Goal: Task Accomplishment & Management: Use online tool/utility

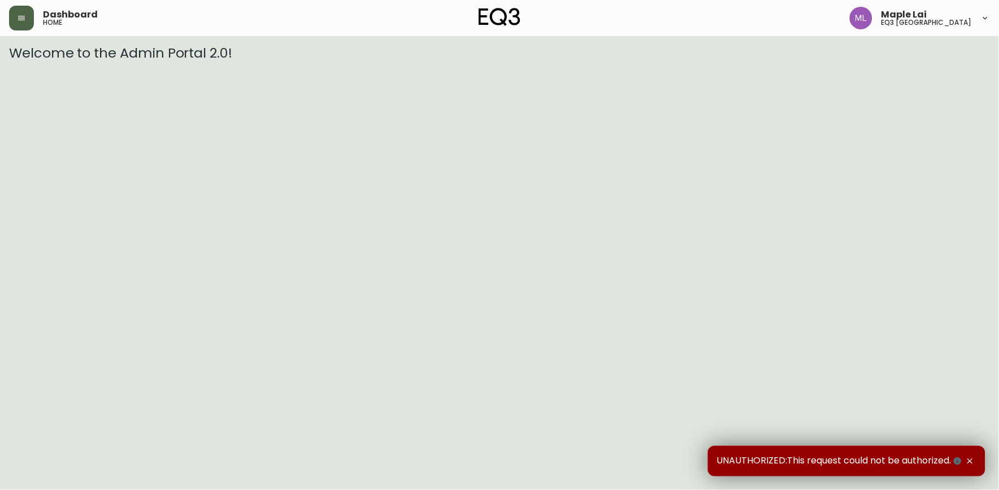
click at [25, 20] on icon "button" at bounding box center [21, 18] width 9 height 9
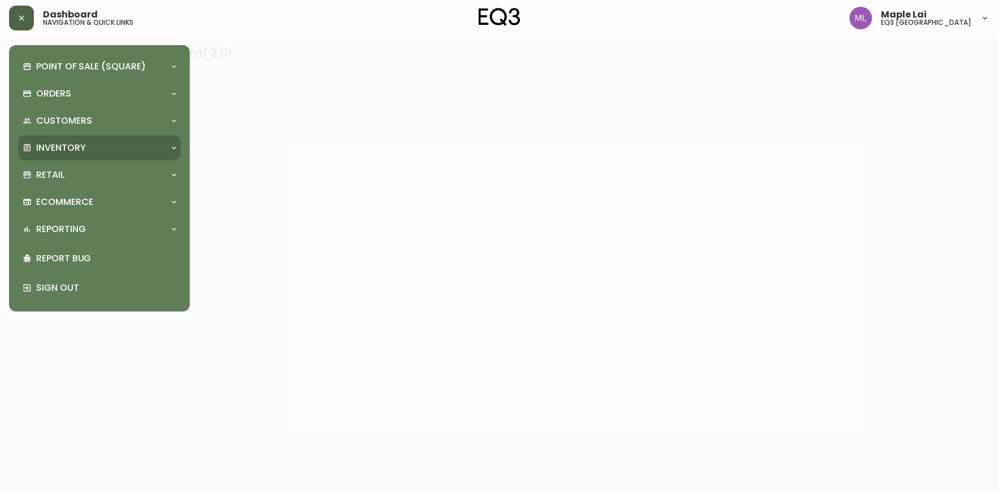
click at [82, 148] on p "Inventory" at bounding box center [61, 148] width 50 height 12
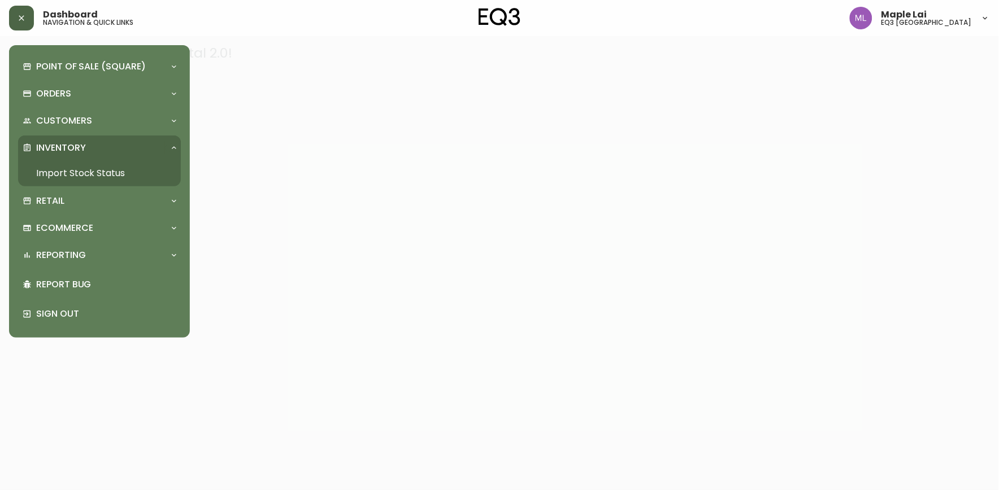
click at [88, 165] on link "Import Stock Status" at bounding box center [99, 173] width 163 height 26
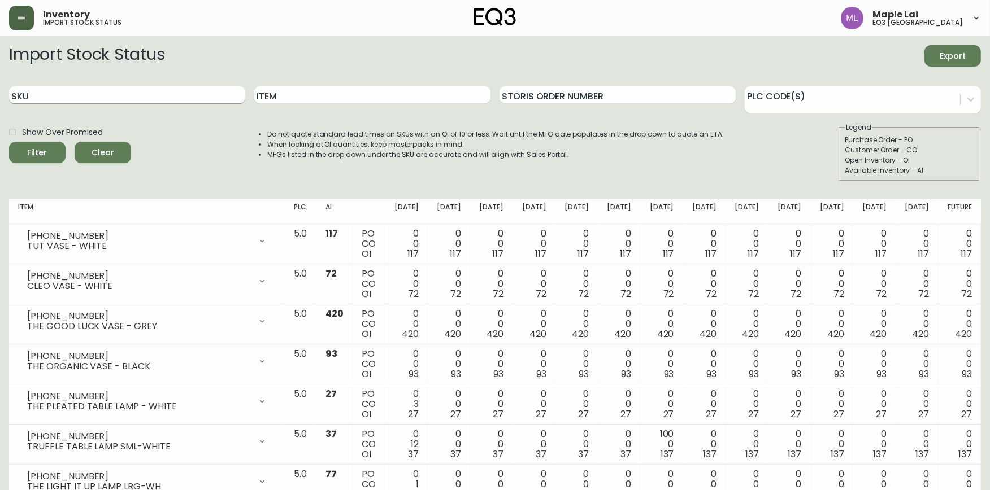
click at [168, 91] on input "SKU" at bounding box center [127, 95] width 236 height 18
paste input "[PHONE_NUMBER]"
click at [9, 142] on button "Filter" at bounding box center [37, 152] width 57 height 21
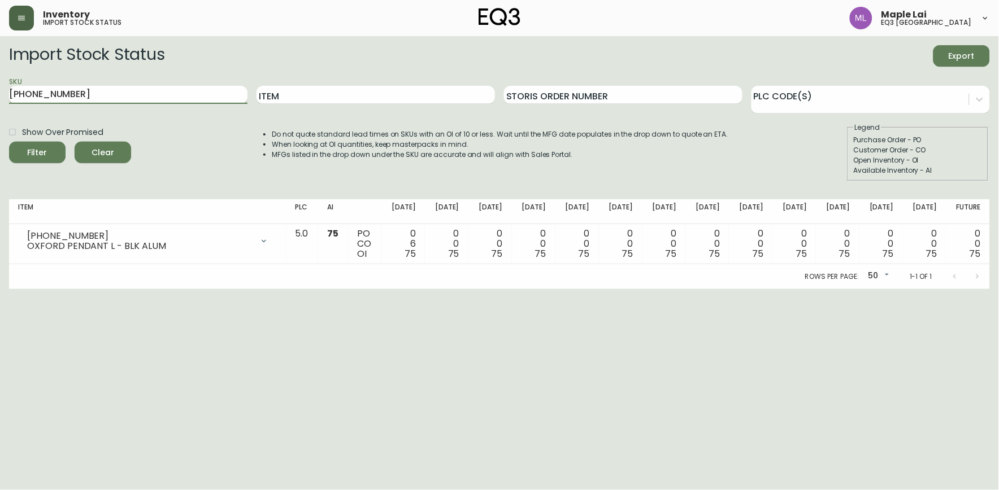
drag, startPoint x: 110, startPoint y: 98, endPoint x: 89, endPoint y: 103, distance: 21.5
click at [79, 101] on input "[PHONE_NUMBER]" at bounding box center [128, 95] width 238 height 18
click at [58, 97] on input "[PHONE_NUMBER]" at bounding box center [128, 95] width 238 height 18
drag, startPoint x: 61, startPoint y: 94, endPoint x: -3, endPoint y: 94, distance: 63.8
click at [0, 94] on html "Inventory import stock status Maple Lai eq3 [GEOGRAPHIC_DATA] Import Stock Stat…" at bounding box center [499, 144] width 999 height 289
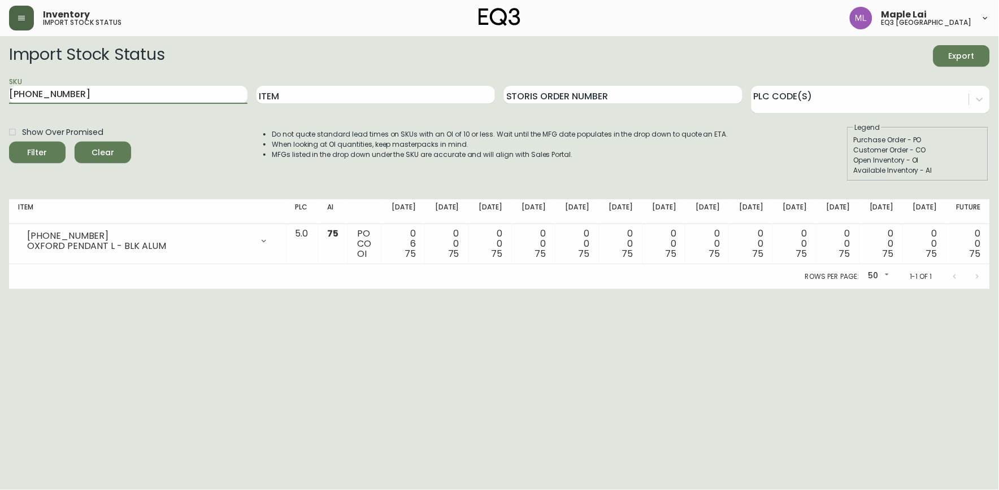
paste input "010"
type input "[PHONE_NUMBER]"
click at [9, 142] on button "Filter" at bounding box center [37, 152] width 57 height 21
